Goal: Information Seeking & Learning: Find specific fact

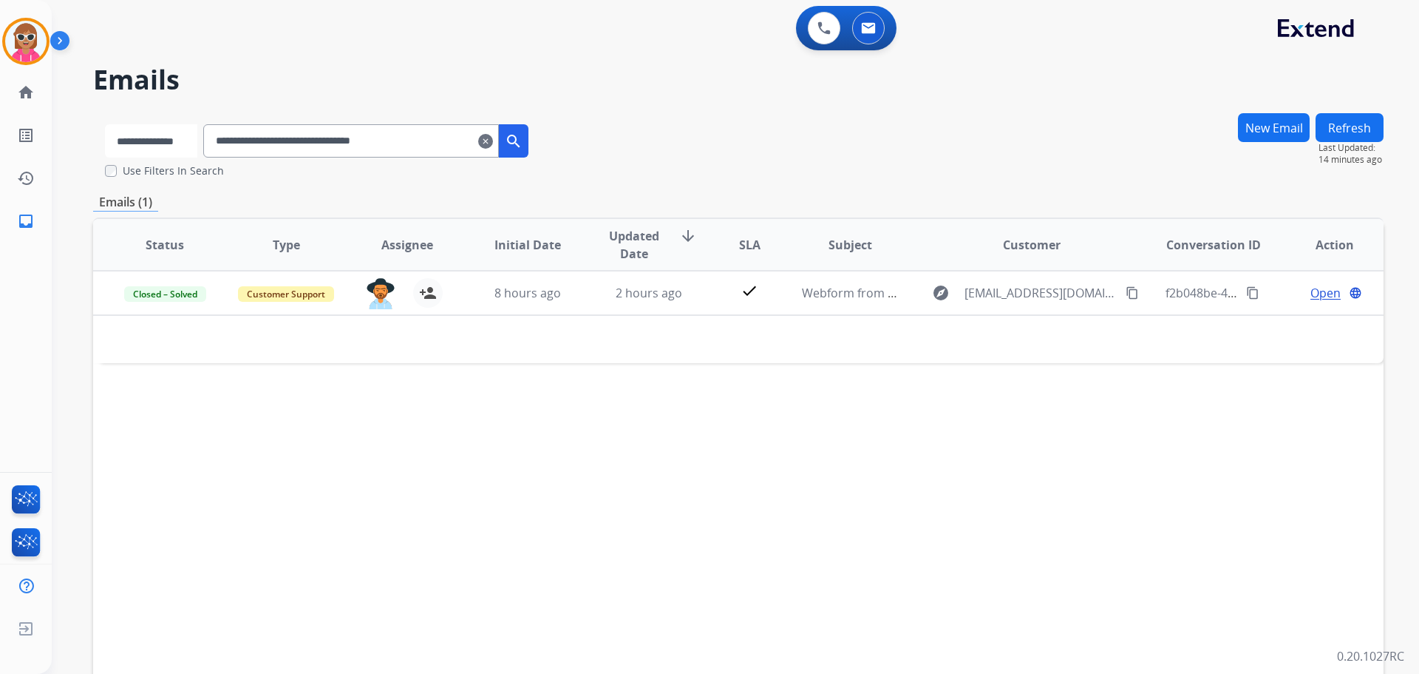
click at [186, 138] on select "**********" at bounding box center [151, 140] width 92 height 33
select select "**********"
click at [105, 124] on select "**********" at bounding box center [151, 140] width 92 height 33
drag, startPoint x: 460, startPoint y: 138, endPoint x: 217, endPoint y: 172, distance: 244.9
click at [217, 172] on div "**********" at bounding box center [317, 145] width 449 height 66
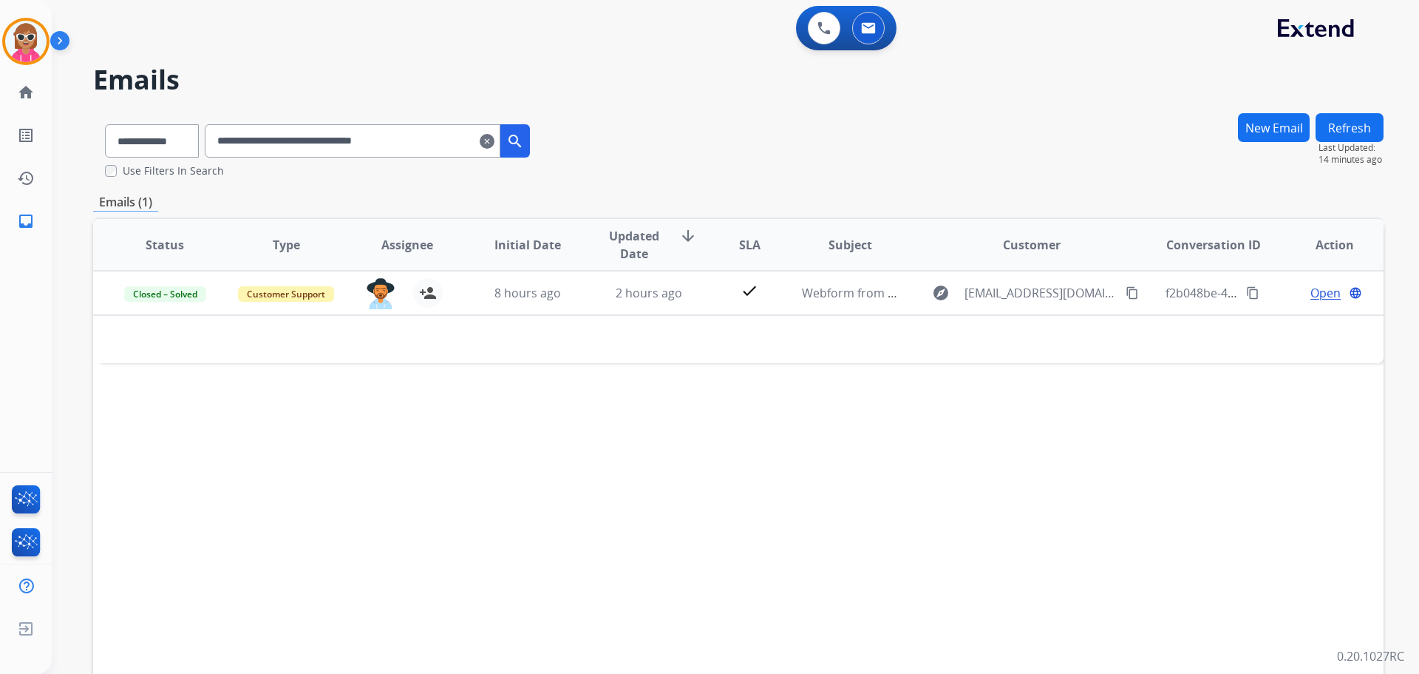
paste input "text"
type input "**********"
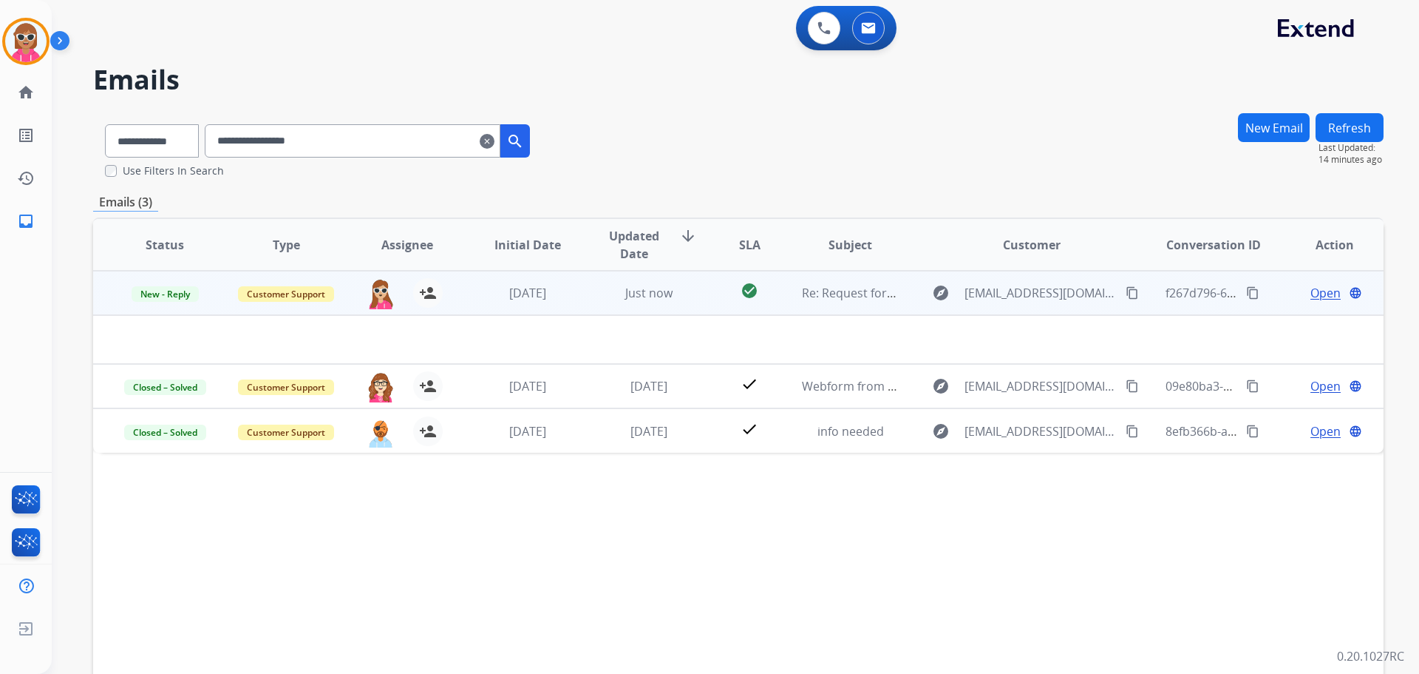
click at [1295, 293] on div "Open language" at bounding box center [1334, 293] width 97 height 18
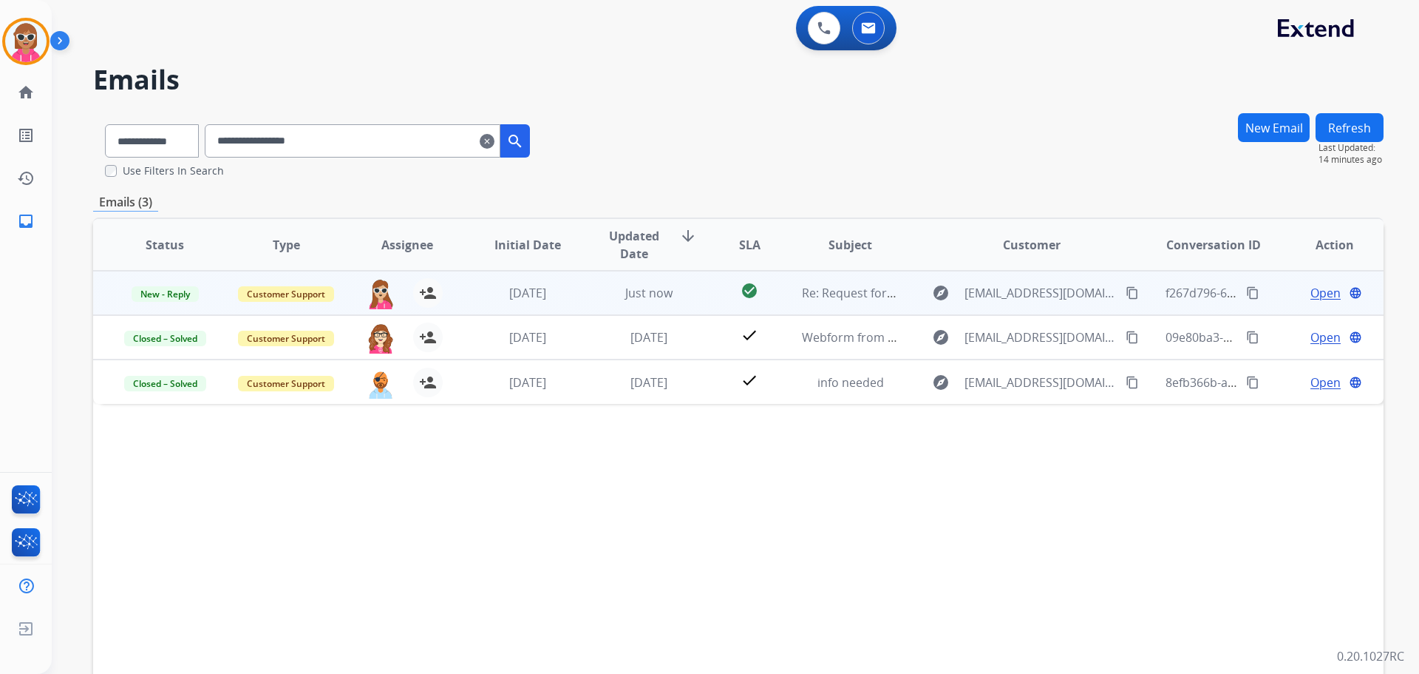
click at [1311, 291] on span "Open" at bounding box center [1326, 293] width 30 height 18
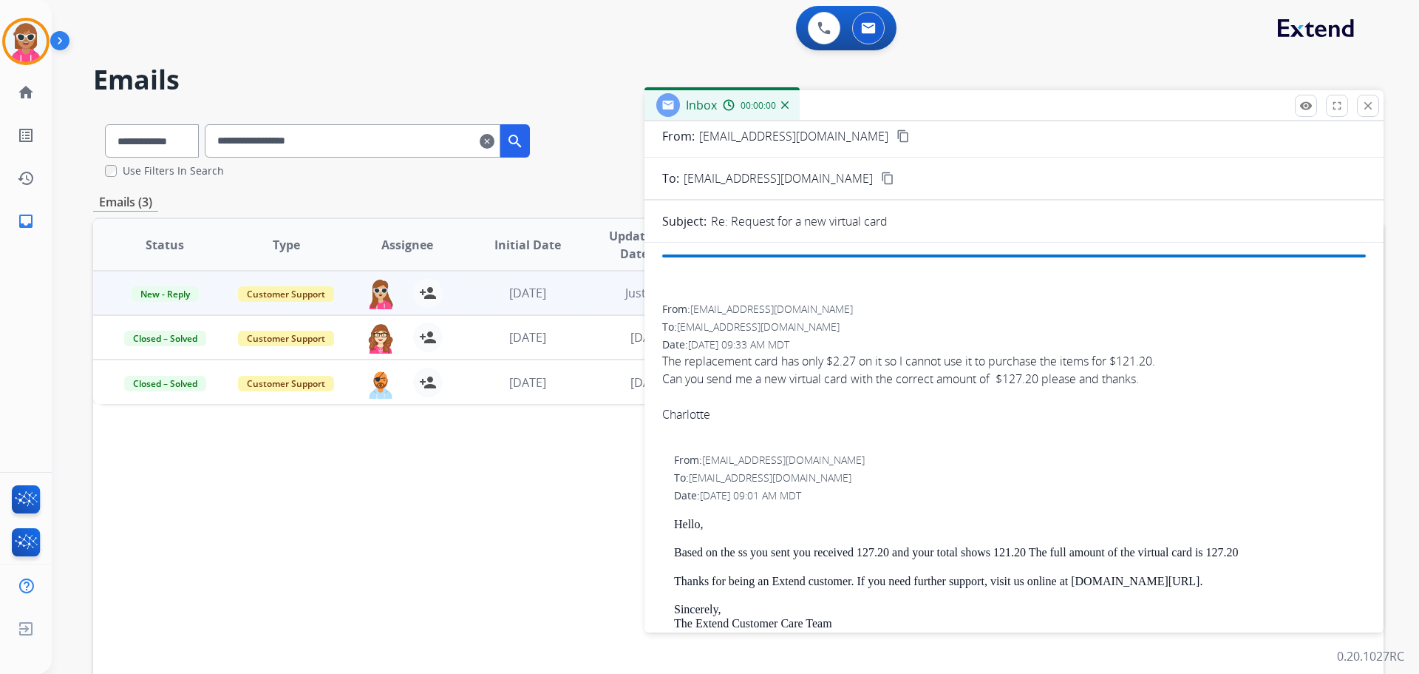
scroll to position [74, 0]
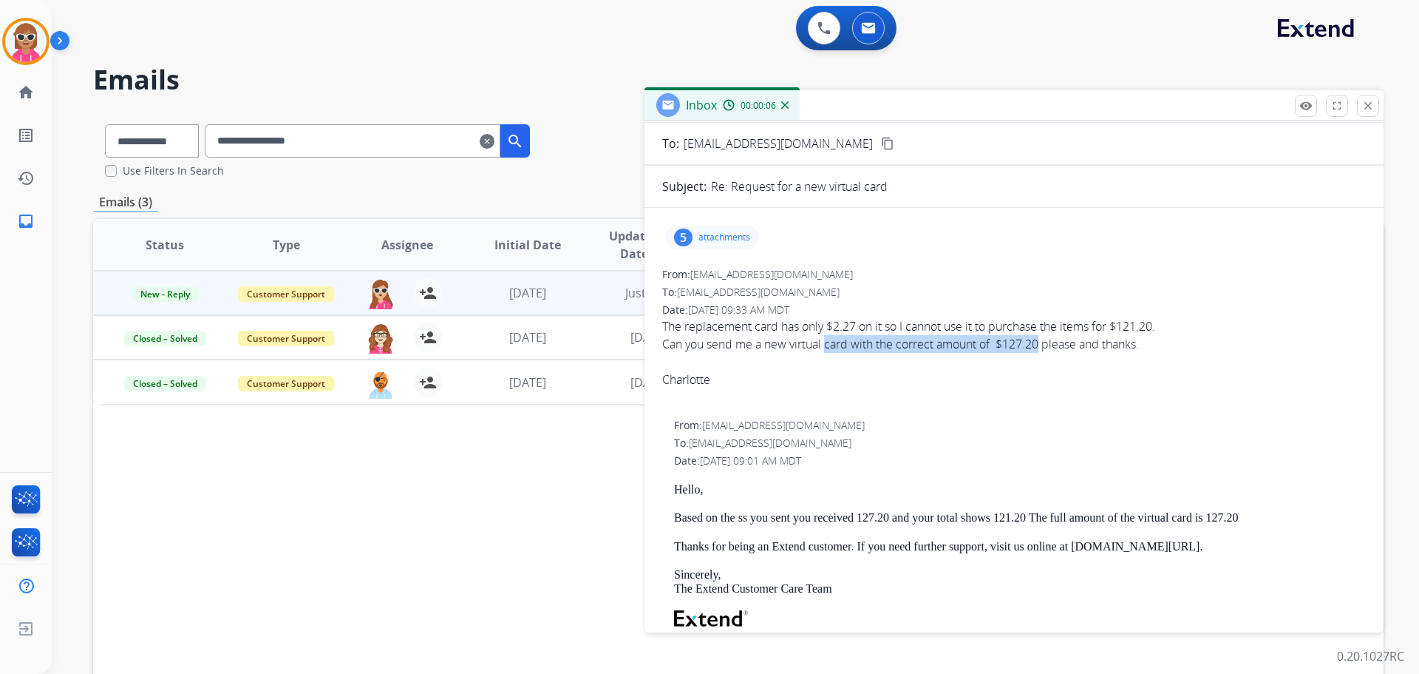
drag, startPoint x: 827, startPoint y: 339, endPoint x: 1039, endPoint y: 344, distance: 211.5
click at [1039, 344] on div "Can you send me a new virtual card with the correct amount of $127.20 please an…" at bounding box center [1014, 344] width 704 height 18
click at [719, 244] on div "5 attachments" at bounding box center [712, 237] width 94 height 24
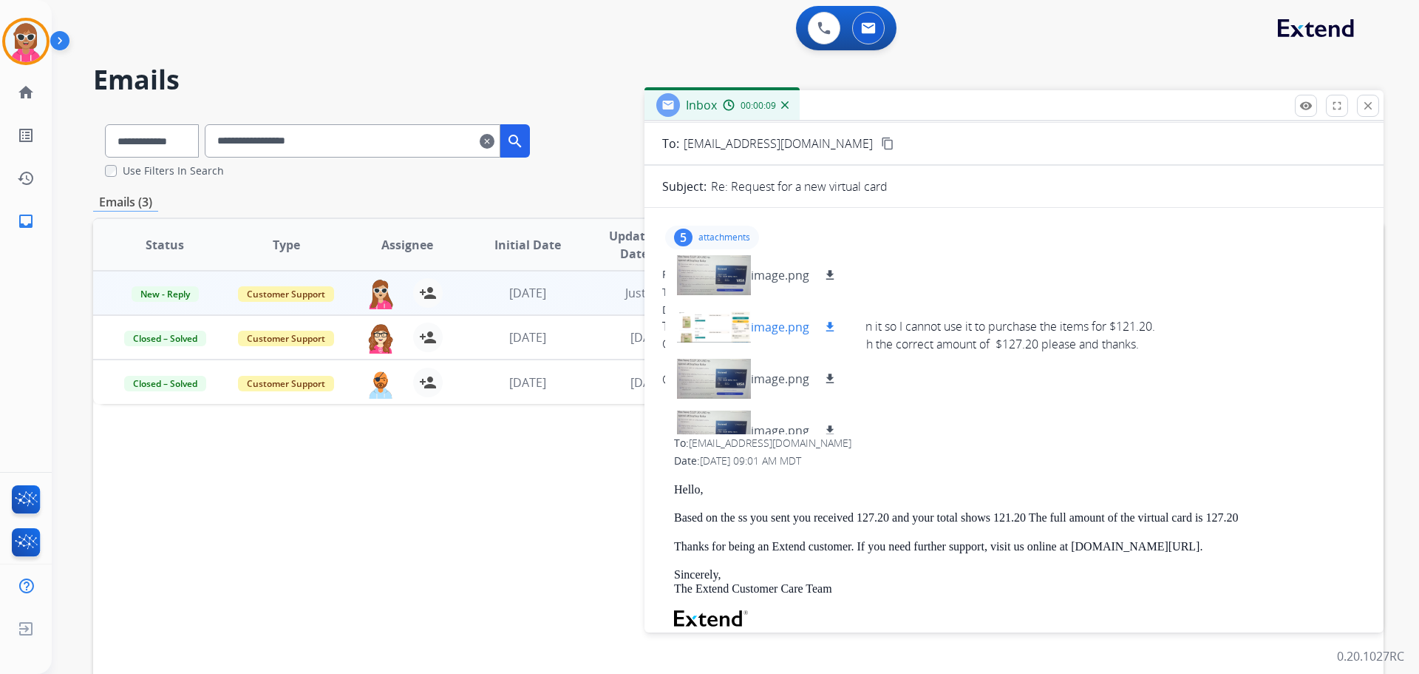
click at [707, 305] on div at bounding box center [714, 327] width 74 height 52
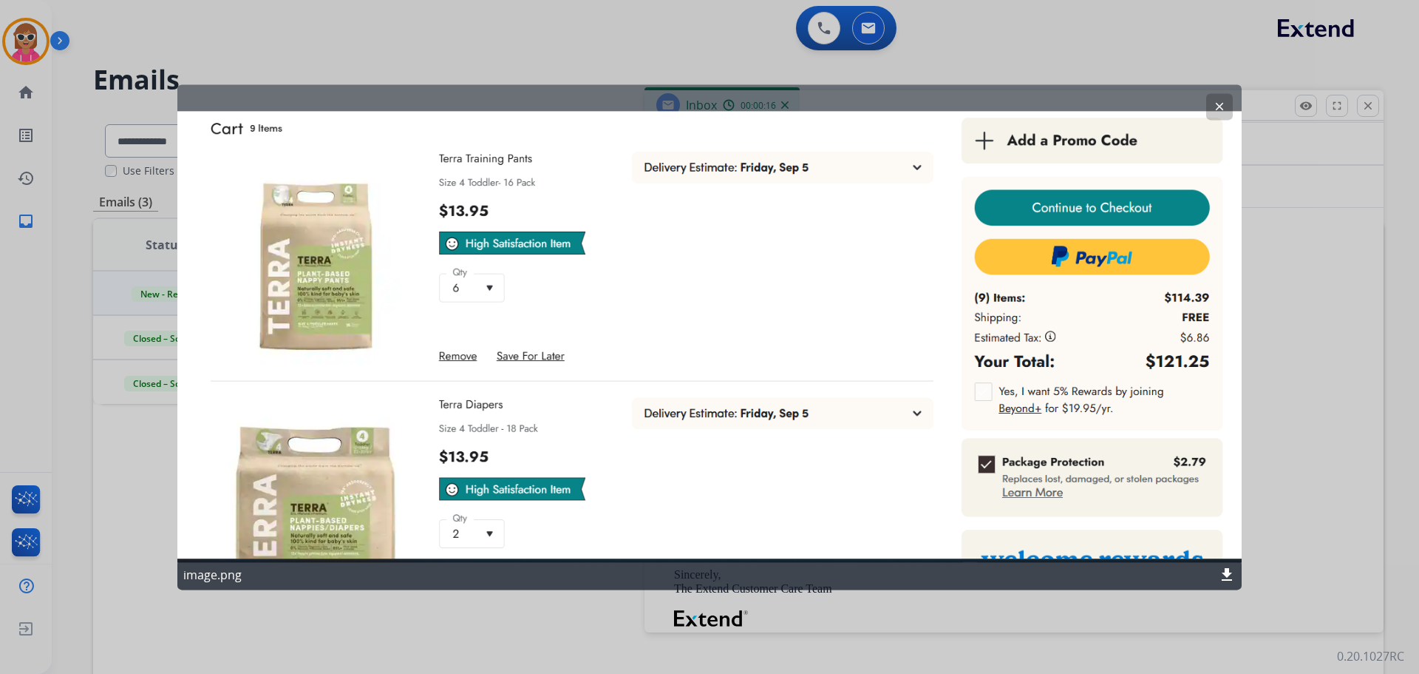
click at [1211, 100] on button "clear" at bounding box center [1220, 106] width 27 height 27
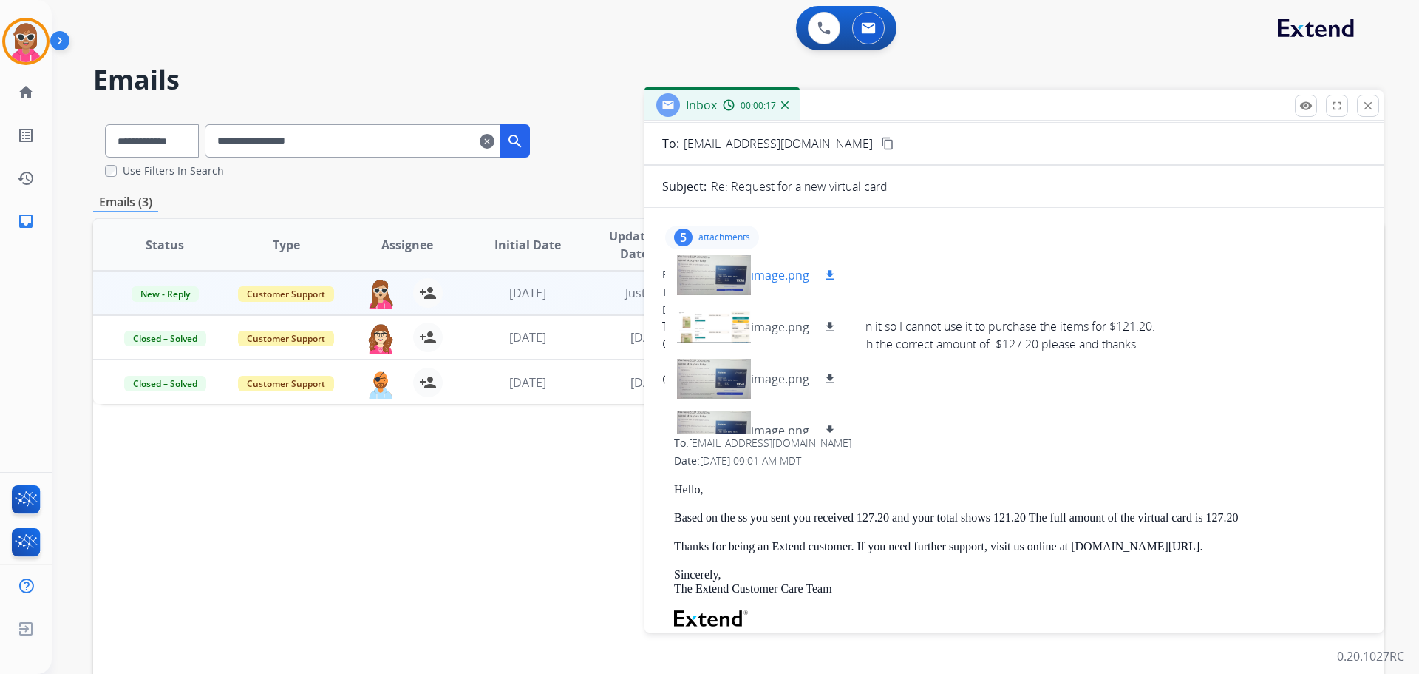
click at [722, 268] on div at bounding box center [714, 275] width 74 height 52
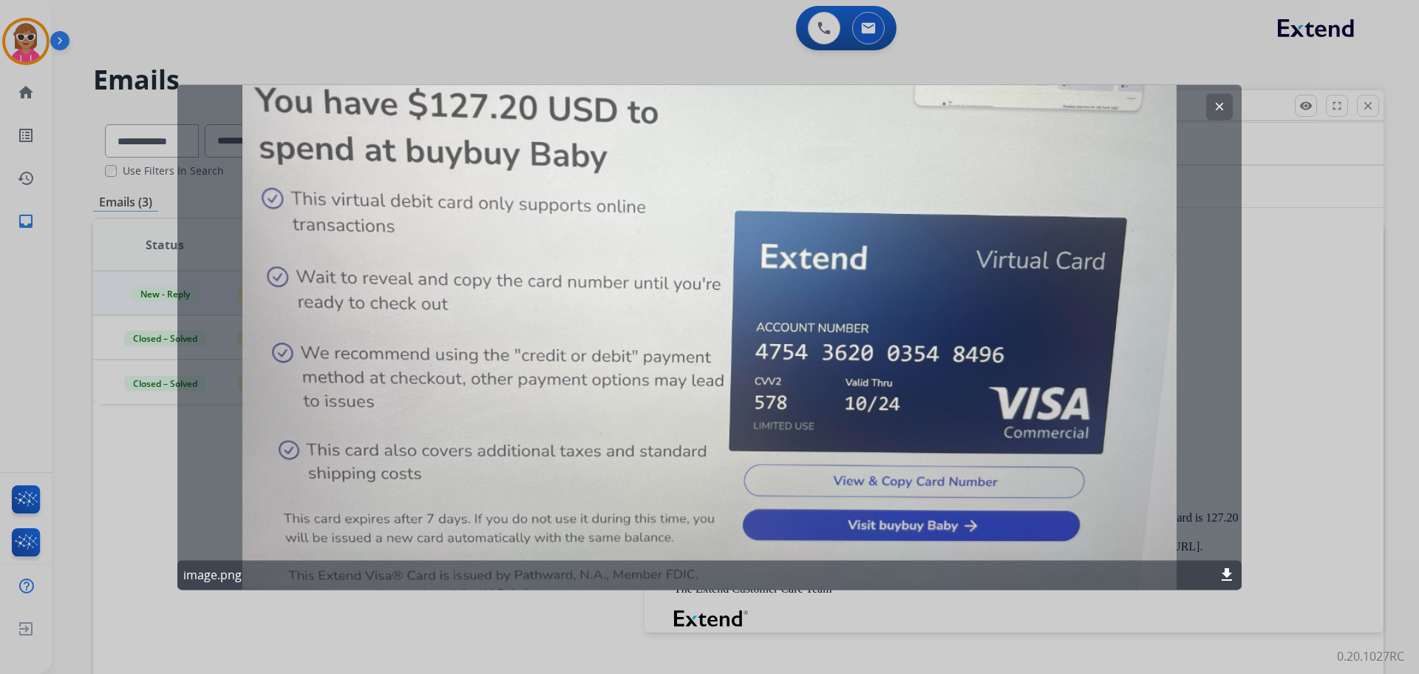
click at [1203, 111] on div "clear image.png download" at bounding box center [709, 336] width 1065 height 505
drag, startPoint x: 1211, startPoint y: 95, endPoint x: 1218, endPoint y: 97, distance: 7.7
click at [1212, 95] on button "clear" at bounding box center [1220, 106] width 27 height 27
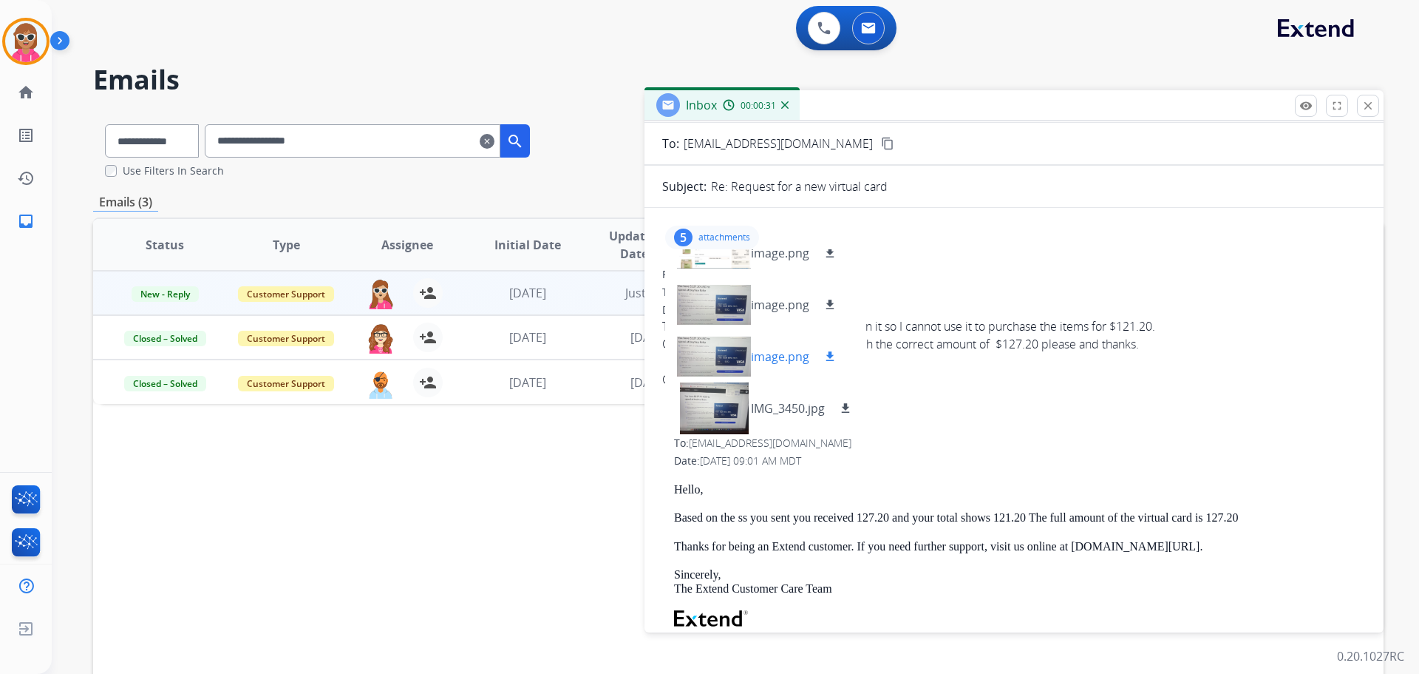
click at [711, 350] on div at bounding box center [714, 356] width 74 height 52
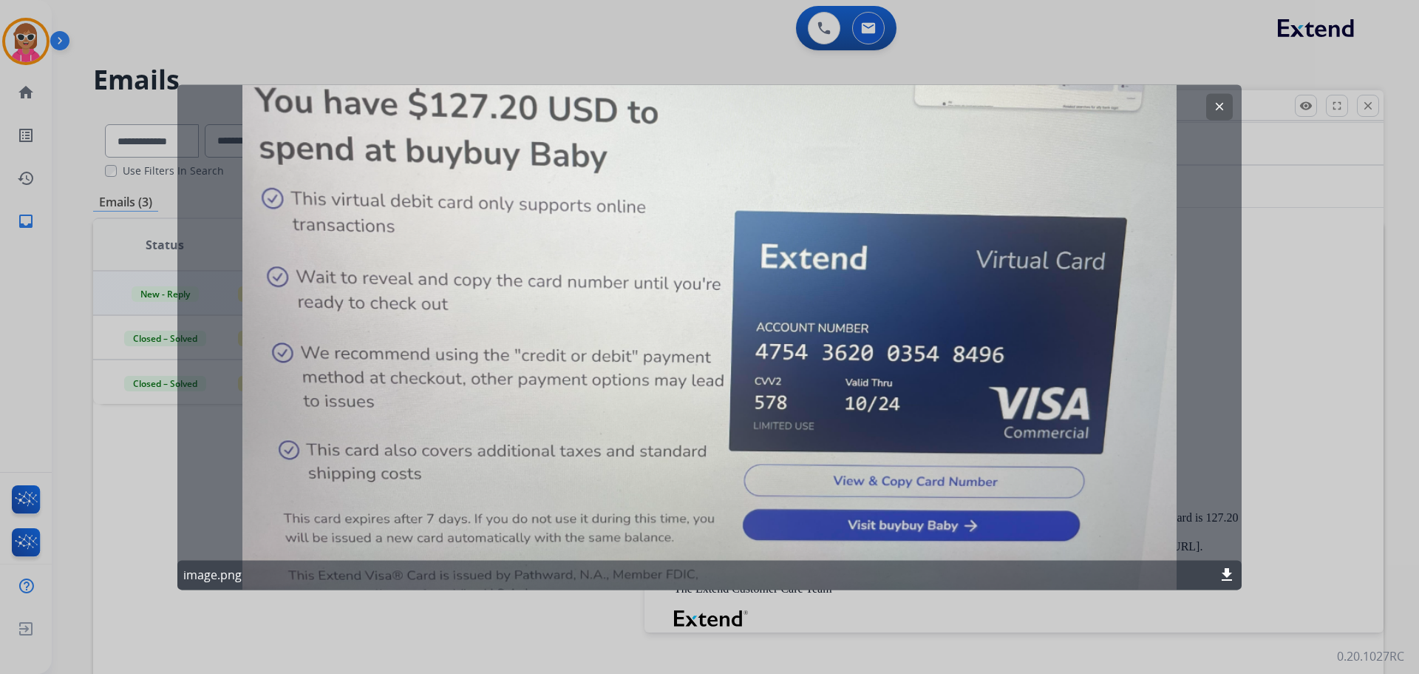
click at [1209, 106] on button "clear" at bounding box center [1220, 106] width 27 height 27
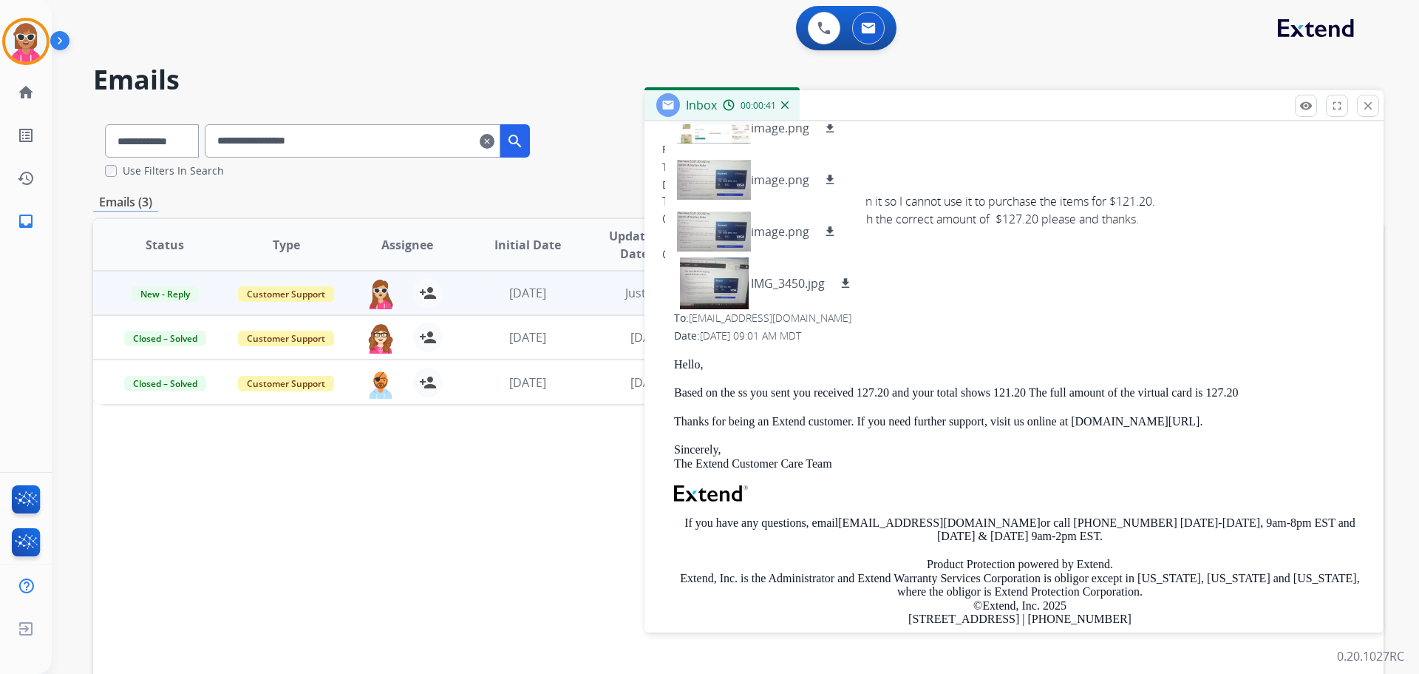
scroll to position [222, 0]
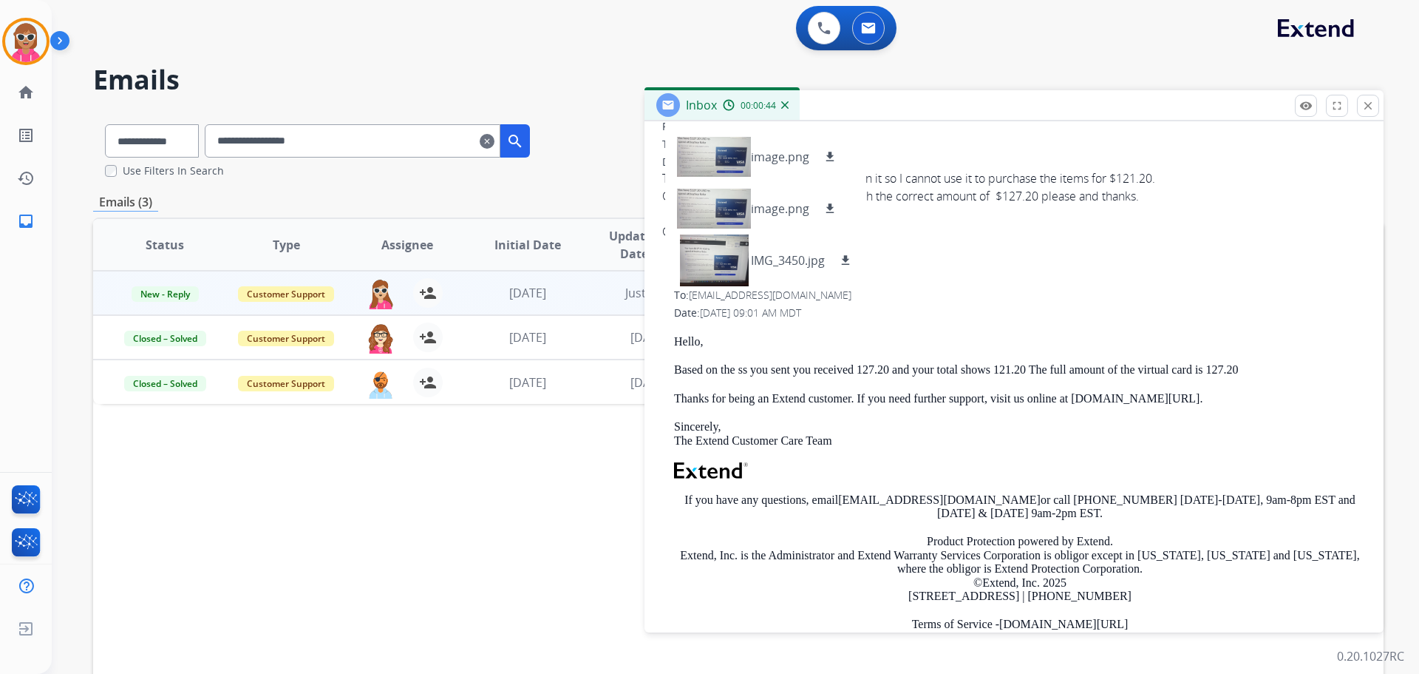
drag, startPoint x: 953, startPoint y: 373, endPoint x: 1069, endPoint y: 427, distance: 128.0
click at [1220, 405] on div "Hello, Based on the ss you sent you received 127.20 and your total shows 121.20…" at bounding box center [1020, 501] width 692 height 333
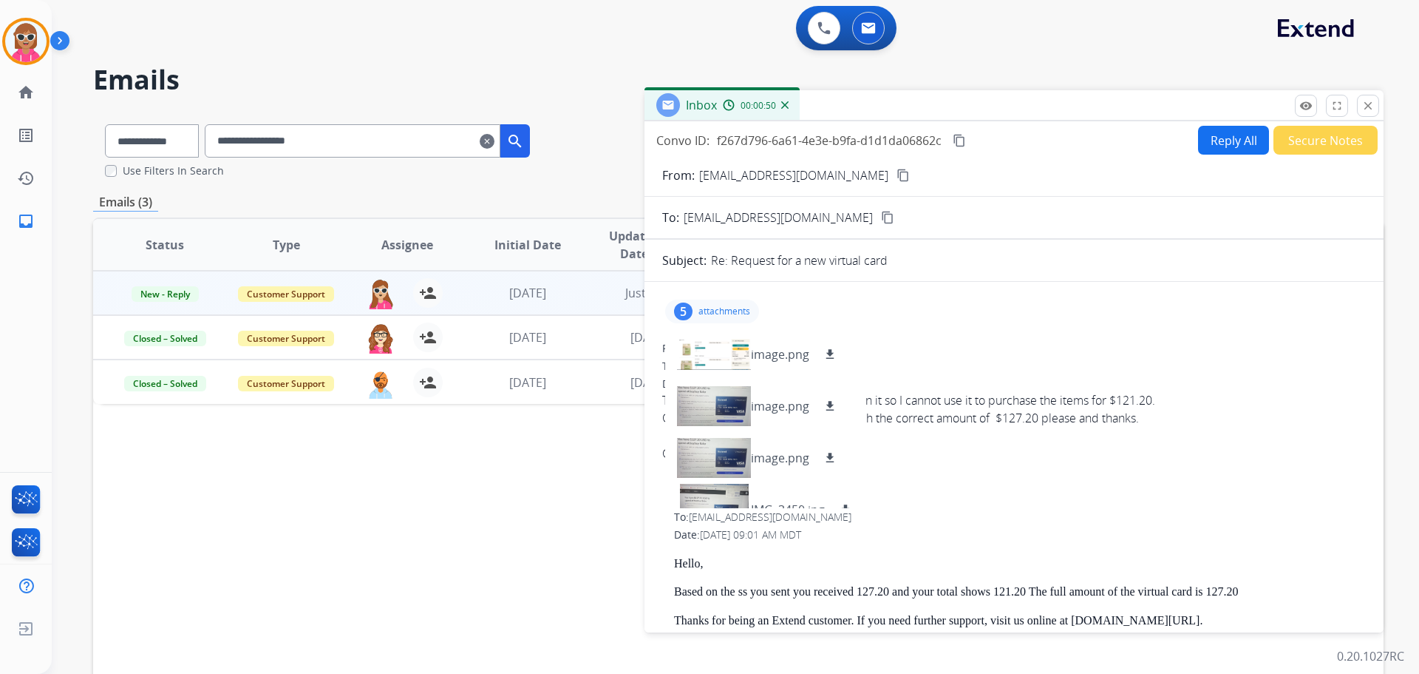
scroll to position [0, 0]
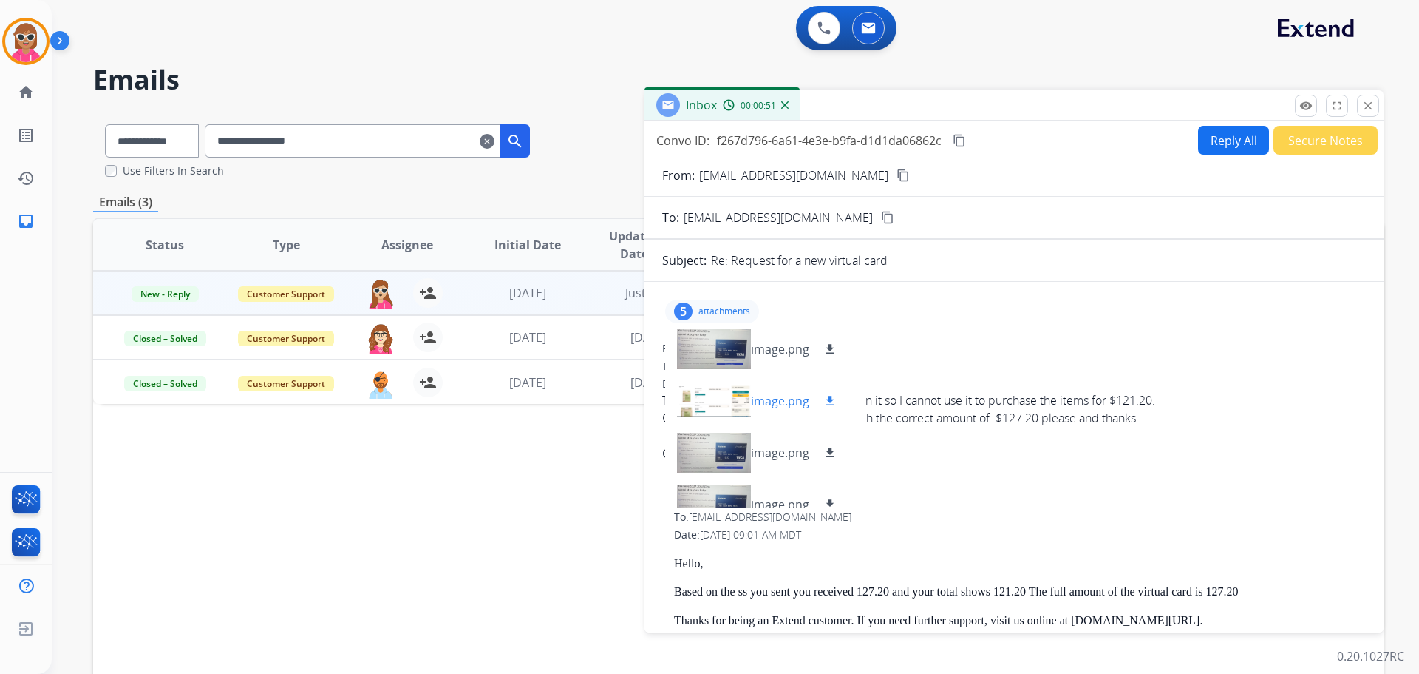
click at [723, 388] on div at bounding box center [714, 401] width 74 height 52
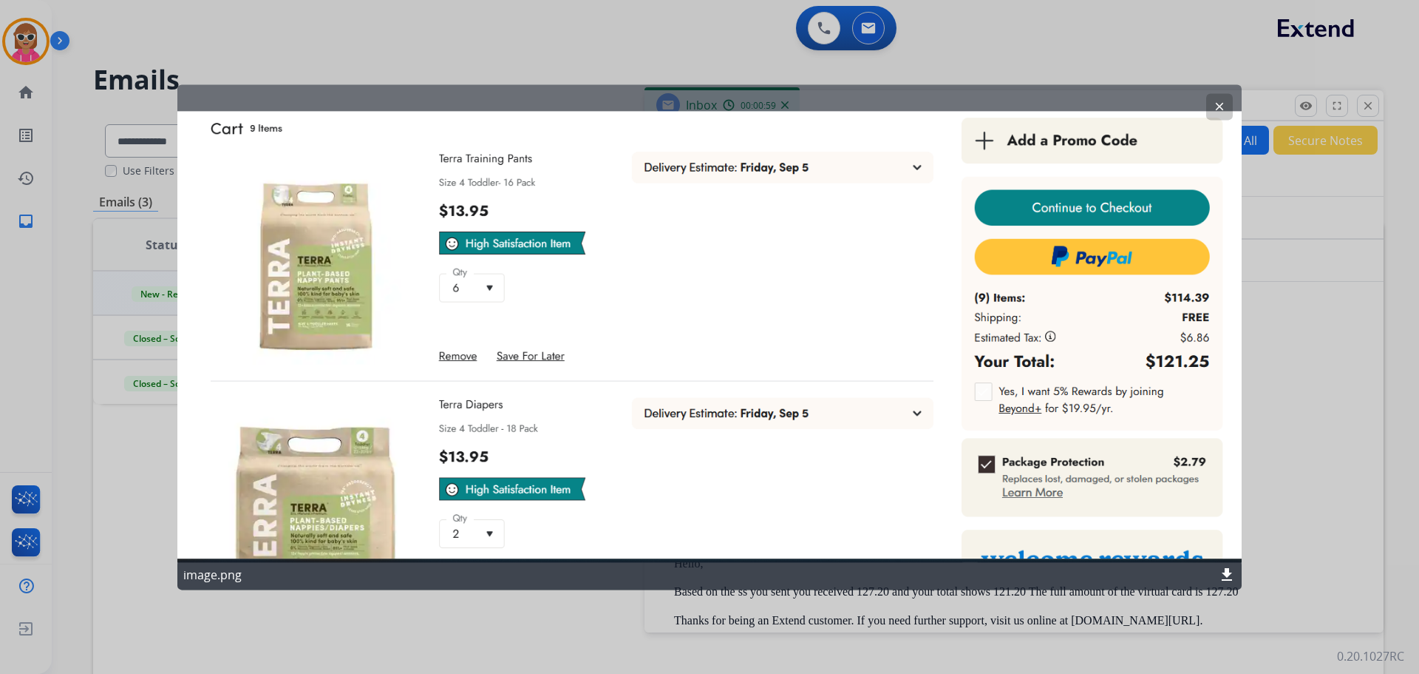
click at [1211, 115] on button "clear" at bounding box center [1220, 106] width 27 height 27
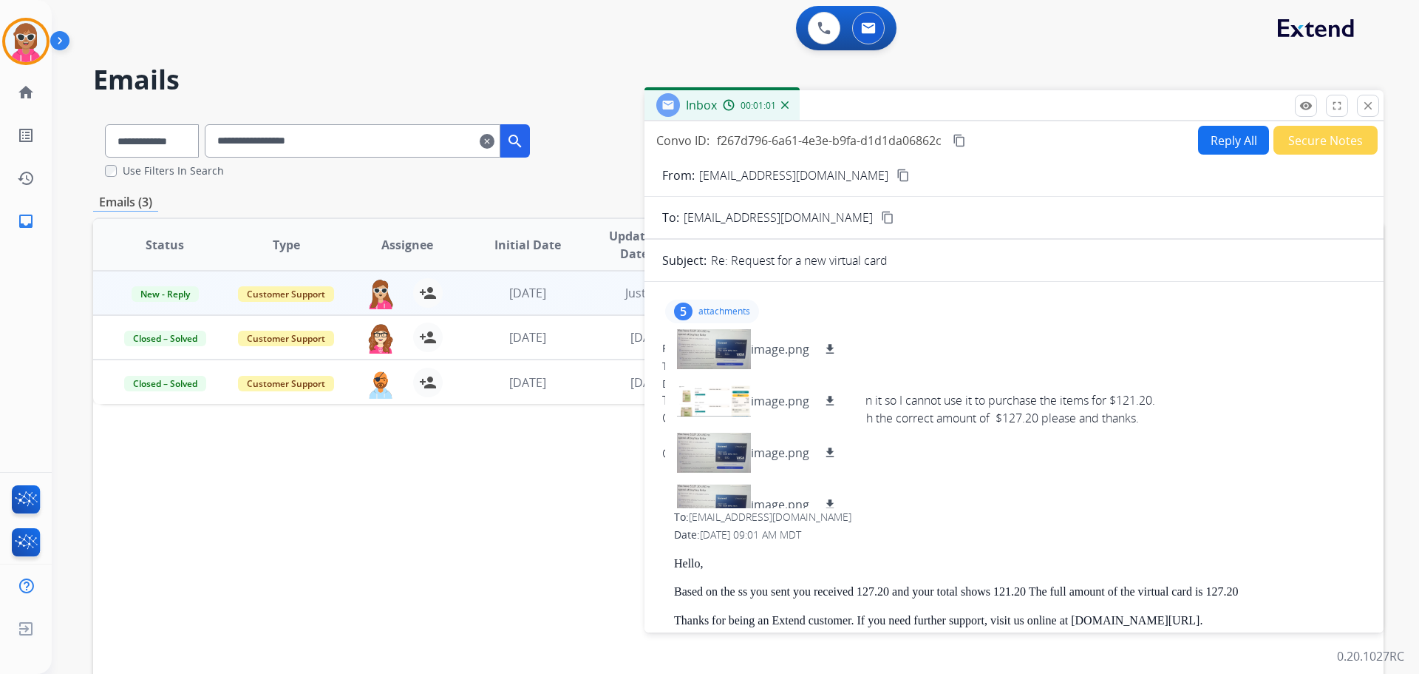
click at [897, 177] on mat-icon "content_copy" at bounding box center [903, 175] width 13 height 13
